Goal: Task Accomplishment & Management: Manage account settings

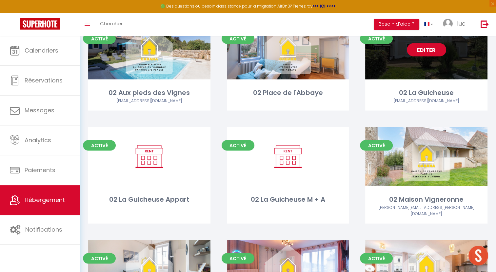
scroll to position [1236, 0]
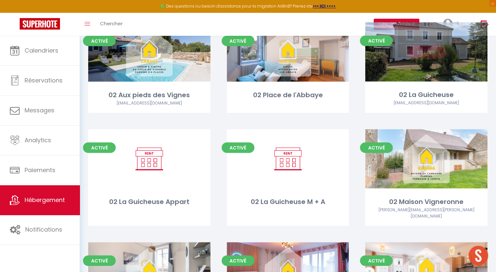
click at [439, 52] on link "Editer" at bounding box center [426, 51] width 39 height 13
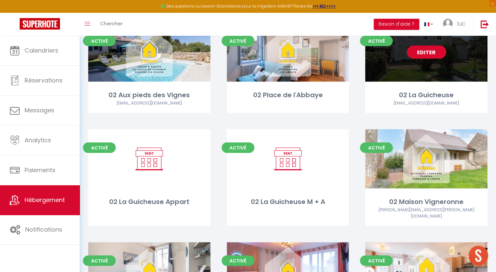
click at [433, 52] on link "Editer" at bounding box center [426, 51] width 39 height 13
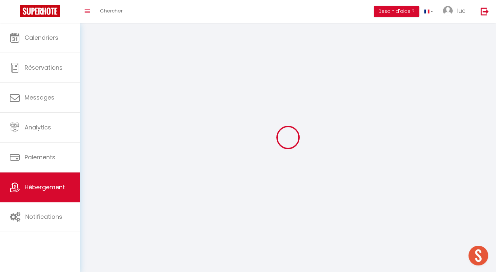
select select "1"
select select
select select "28"
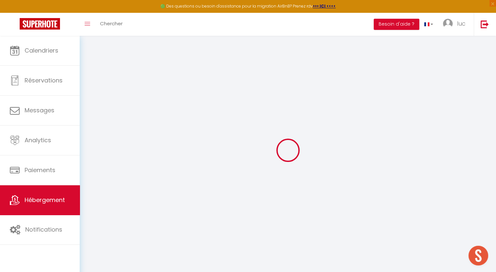
select select
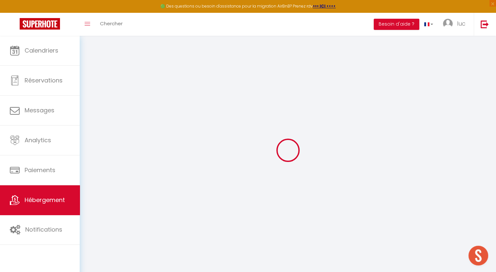
select select
checkbox input "false"
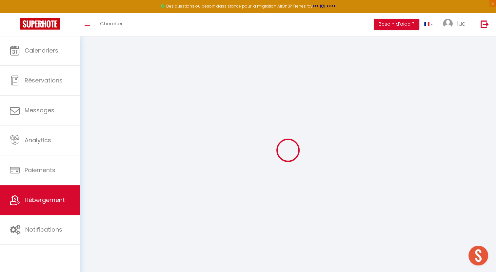
select select
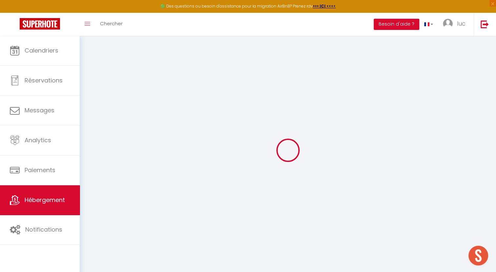
select select
checkbox input "false"
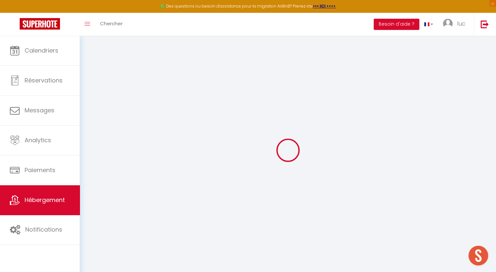
checkbox input "false"
select select
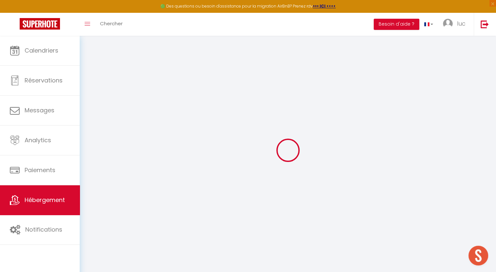
select select
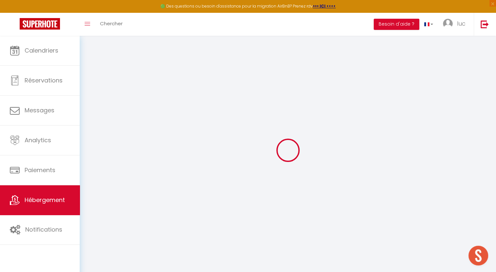
checkbox input "false"
select select
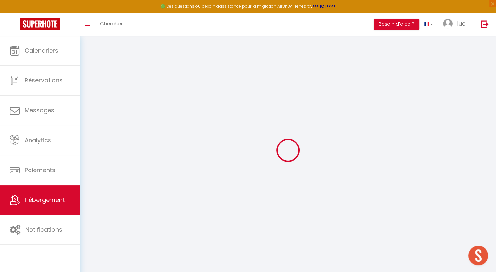
select select
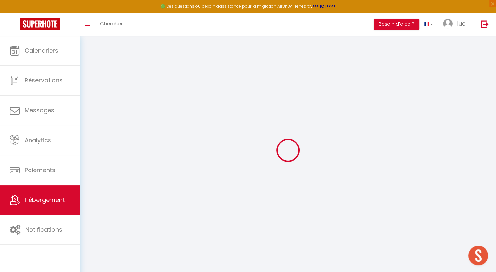
select select
checkbox input "false"
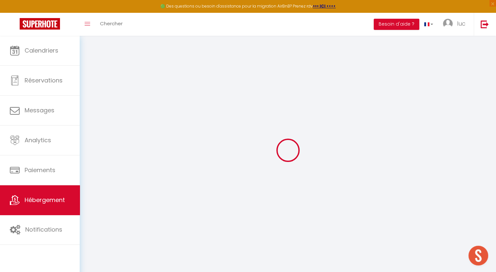
checkbox input "false"
select select
type input "02 La Guicheuse"
type input "Cabana"
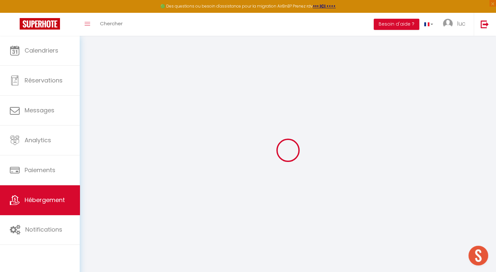
type input "Conciergerie"
type input "[STREET_ADDRESS]"
type input "71220"
type input "La Guiche"
select select "houses"
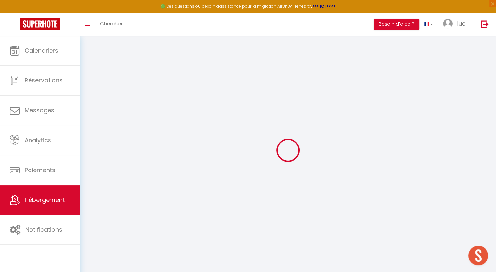
select select "10"
select select "4"
select select "2"
type input "200"
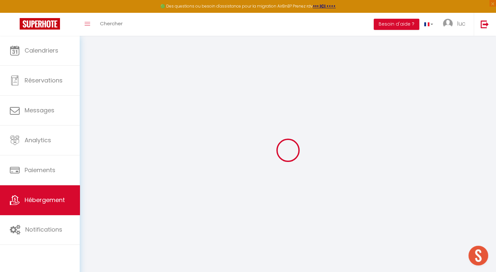
type input "195"
type input "0.90"
type input "8"
type input "0.88"
select select
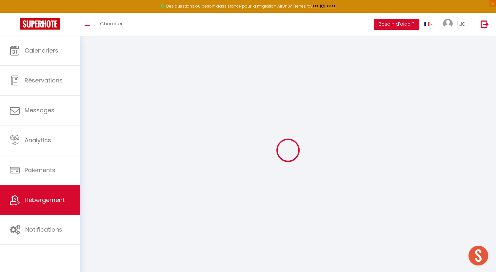
select select
type input "Cabana"
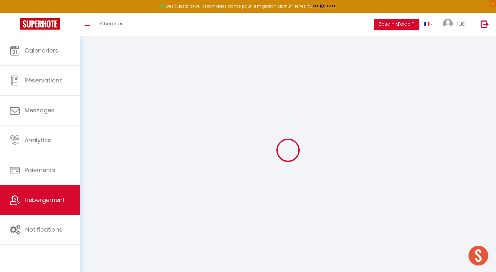
type input "Conciergerie"
type input "La Guiche"
type input "[EMAIL_ADDRESS][DOMAIN_NAME]"
select select "10590"
checkbox input "true"
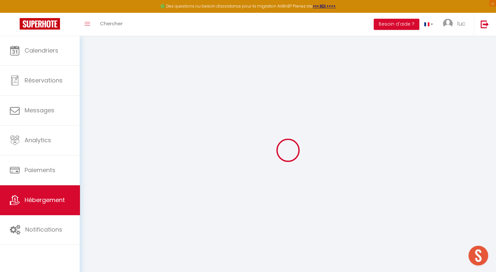
checkbox input "false"
type input "195"
type input "0"
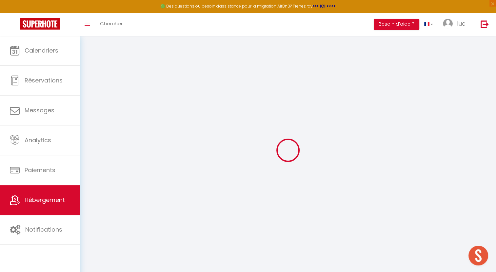
type input "0"
select select "14978"
select select
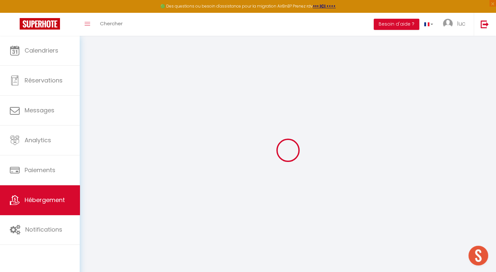
select select
checkbox input "true"
checkbox input "false"
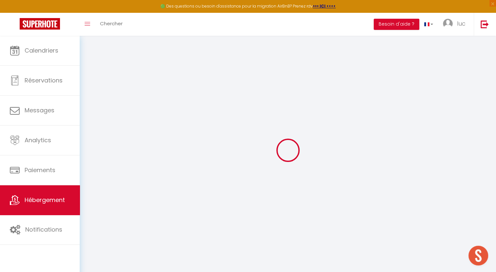
checkbox input "false"
select select
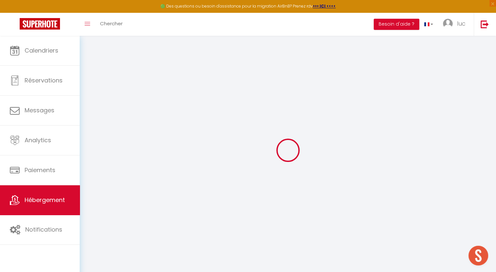
select select
checkbox input "true"
checkbox input "false"
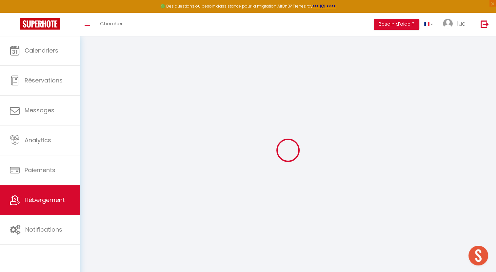
checkbox input "false"
checkbox input "true"
checkbox input "false"
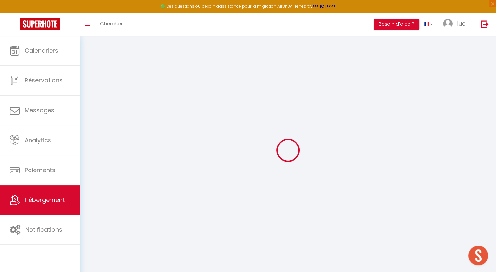
select select "16:00"
select select "23:45"
select select "11:00"
select select "30"
select select "120"
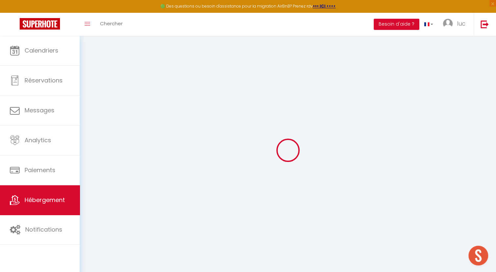
checkbox input "true"
checkbox input "false"
checkbox input "true"
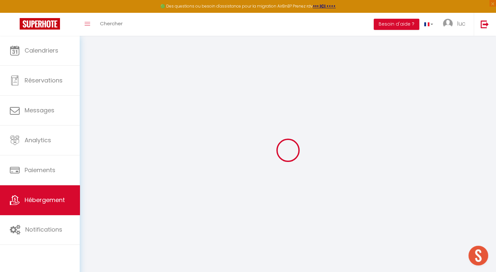
checkbox input "false"
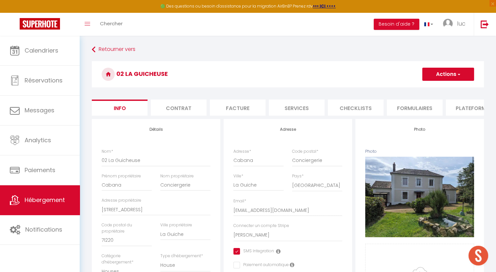
checkbox input "true"
checkbox input "false"
